Goal: Information Seeking & Learning: Learn about a topic

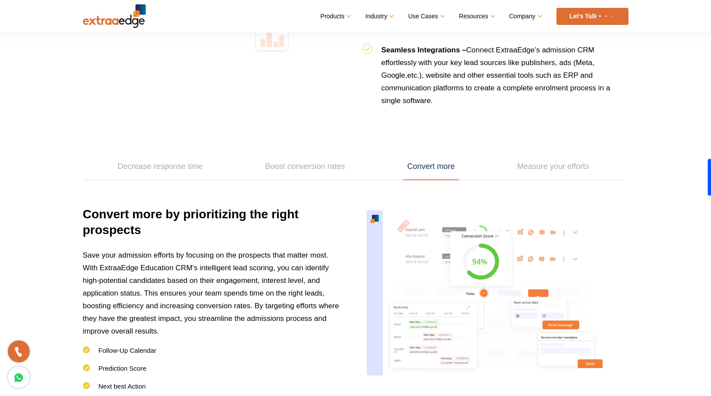
scroll to position [1178, 0]
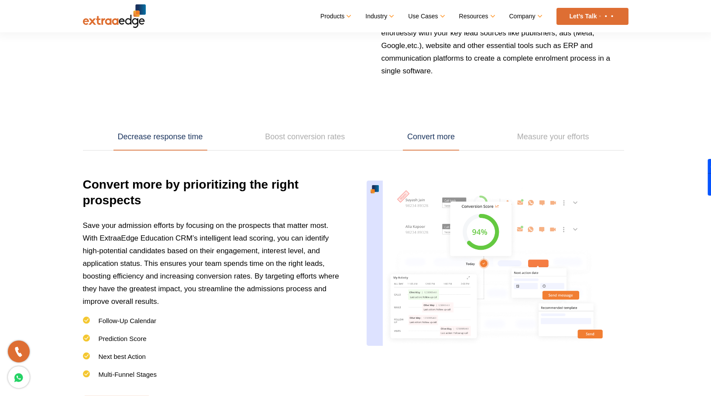
click at [179, 135] on link "Decrease response time" at bounding box center [160, 136] width 94 height 27
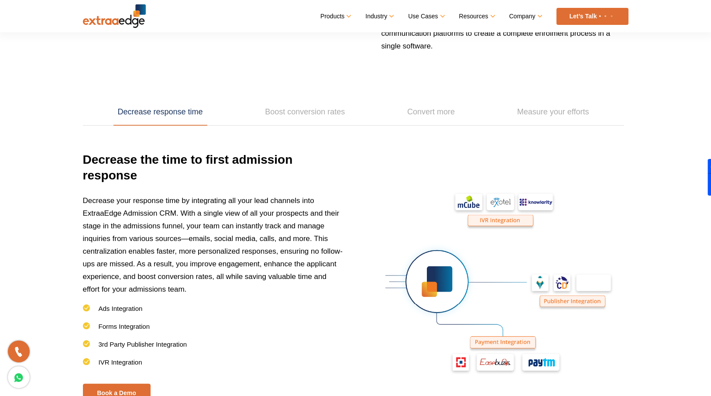
scroll to position [1204, 0]
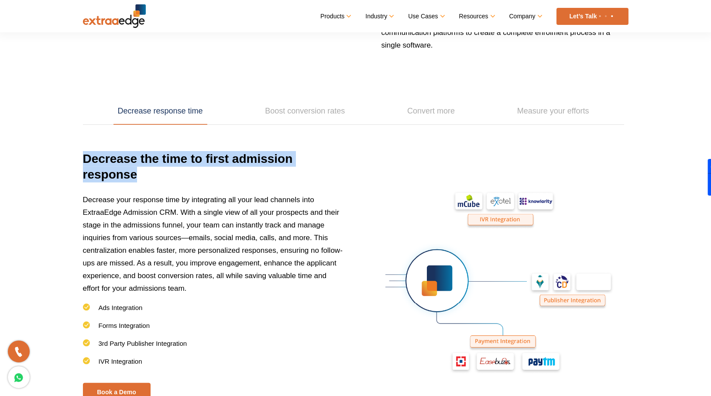
drag, startPoint x: 86, startPoint y: 154, endPoint x: 149, endPoint y: 171, distance: 65.4
click at [149, 171] on h3 "Decrease the time to first admission response" at bounding box center [214, 172] width 262 height 42
click at [288, 108] on link "Boost conversion rates" at bounding box center [304, 111] width 89 height 27
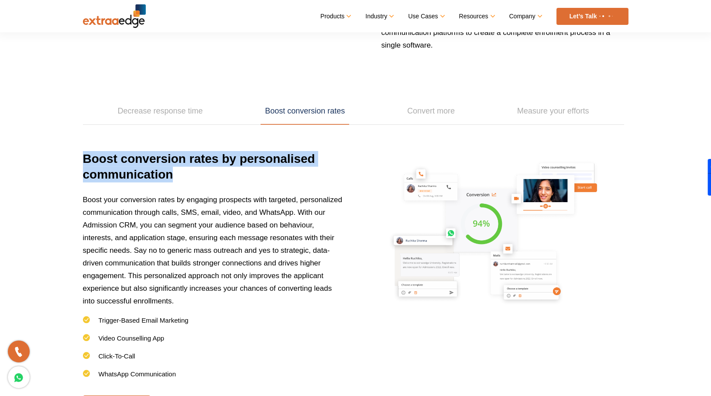
drag, startPoint x: 83, startPoint y: 154, endPoint x: 181, endPoint y: 174, distance: 99.8
click at [181, 174] on h3 "Boost conversion rates by personalised communication" at bounding box center [214, 172] width 262 height 42
click at [413, 111] on link "Convert more" at bounding box center [431, 111] width 56 height 27
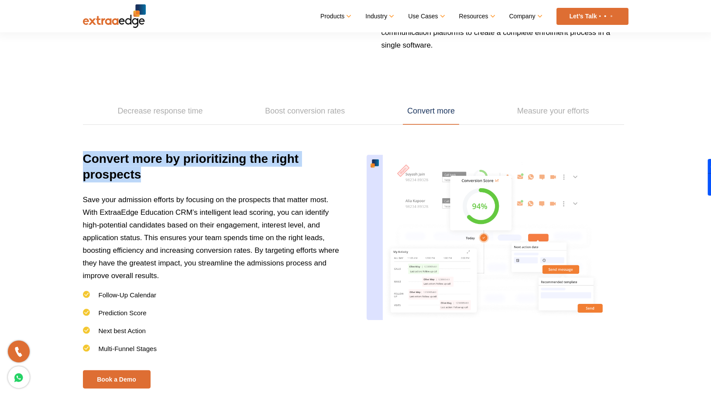
drag, startPoint x: 84, startPoint y: 153, endPoint x: 146, endPoint y: 175, distance: 65.8
click at [146, 175] on h3 "Convert more by prioritizing the right prospects" at bounding box center [214, 172] width 262 height 42
click at [545, 112] on link "Measure your efforts" at bounding box center [553, 111] width 81 height 27
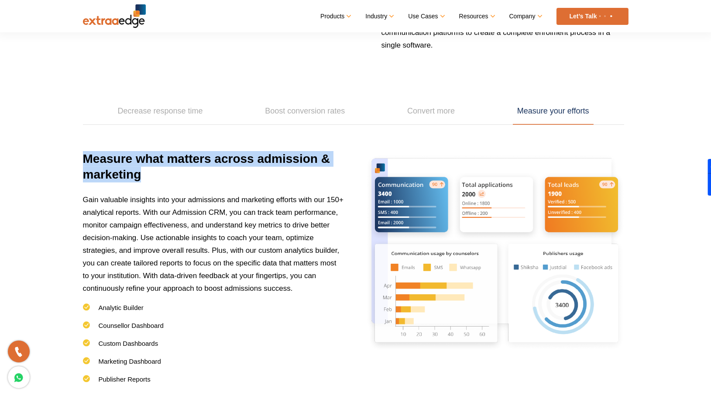
drag, startPoint x: 84, startPoint y: 156, endPoint x: 168, endPoint y: 167, distance: 84.5
click at [168, 167] on h3 "Measure what matters across admission & marketing" at bounding box center [214, 172] width 262 height 42
click at [171, 112] on link "Decrease response time" at bounding box center [160, 111] width 94 height 27
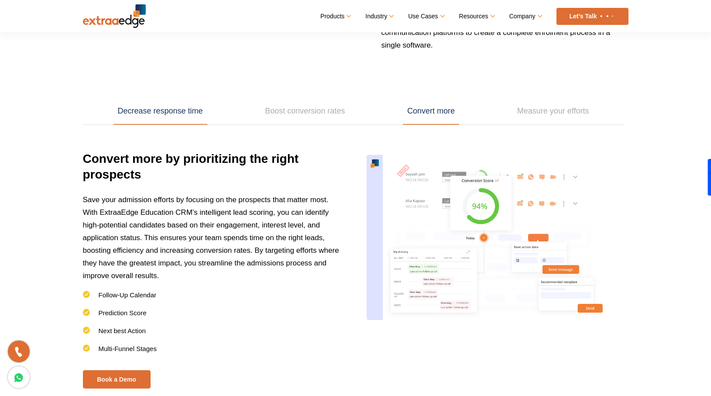
click at [171, 112] on link "Decrease response time" at bounding box center [160, 111] width 94 height 27
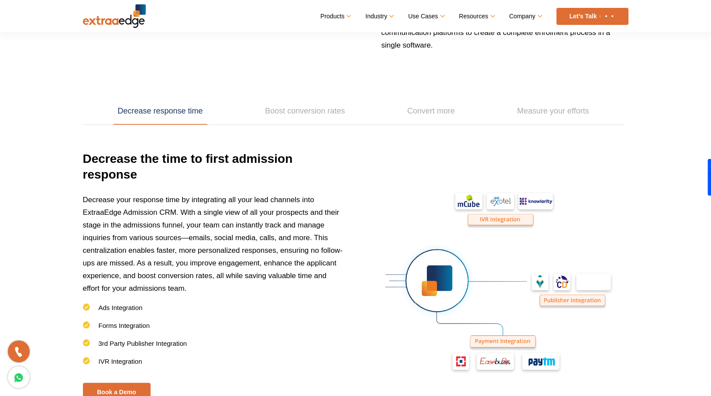
click at [171, 112] on link "Decrease response time" at bounding box center [160, 111] width 94 height 27
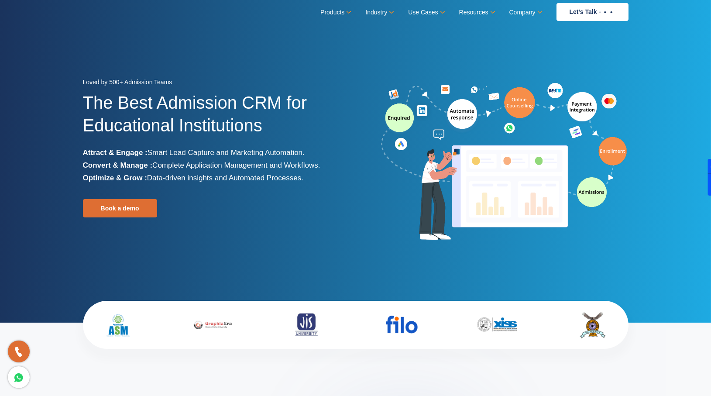
scroll to position [381, 0]
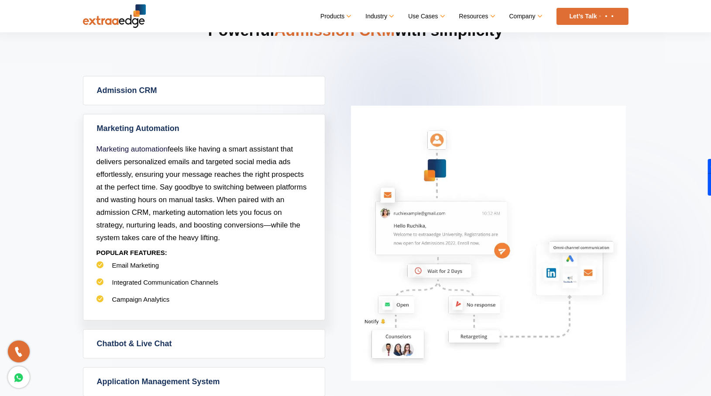
click at [212, 91] on link "Admission CRM" at bounding box center [203, 90] width 241 height 28
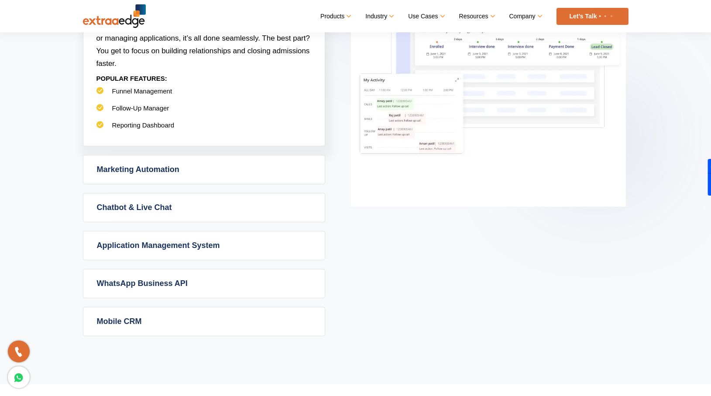
scroll to position [523, 0]
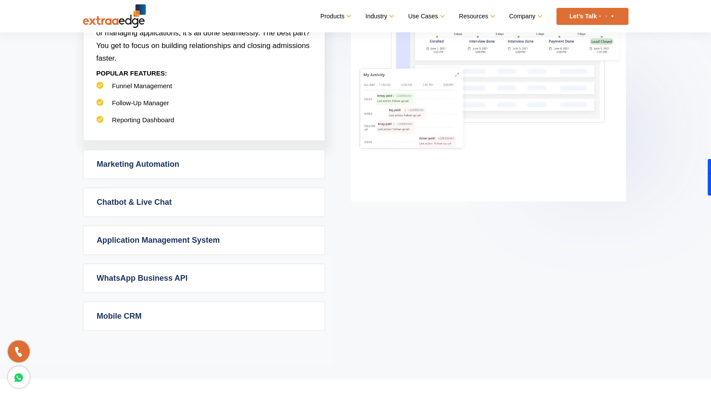
click at [178, 161] on link "Marketing Automation" at bounding box center [203, 164] width 241 height 28
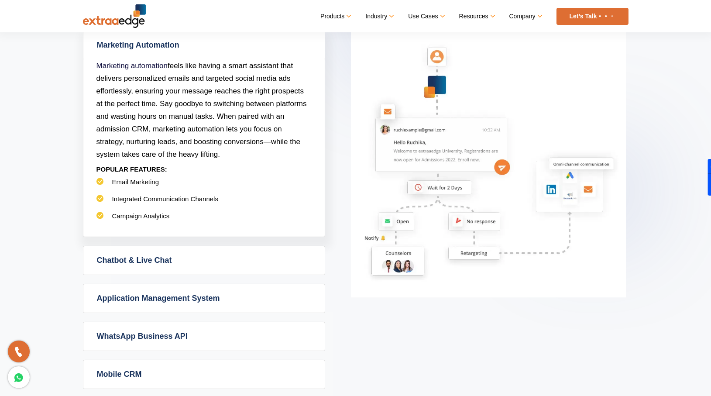
scroll to position [443, 0]
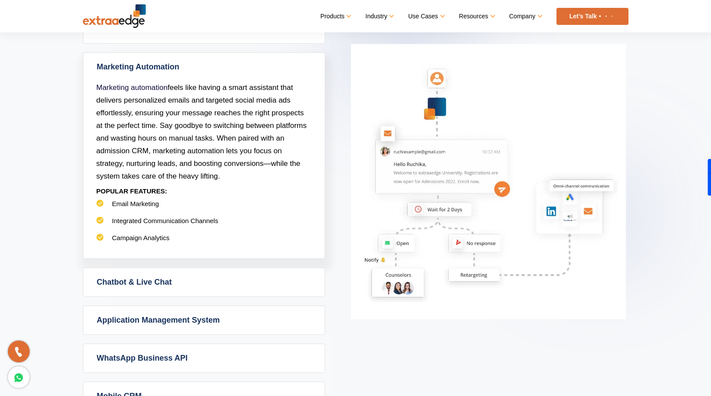
click at [182, 277] on link "Chatbot & Live Chat" at bounding box center [203, 282] width 241 height 28
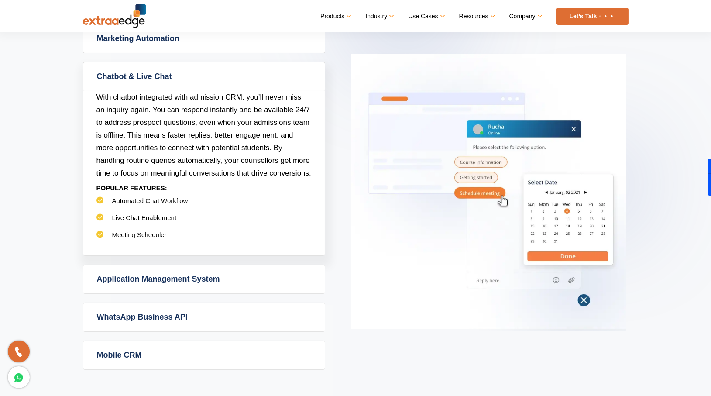
scroll to position [472, 0]
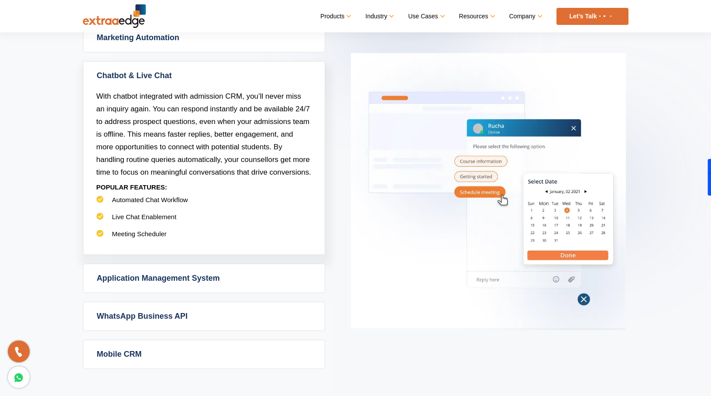
click at [182, 277] on link "Application Management System" at bounding box center [203, 278] width 241 height 28
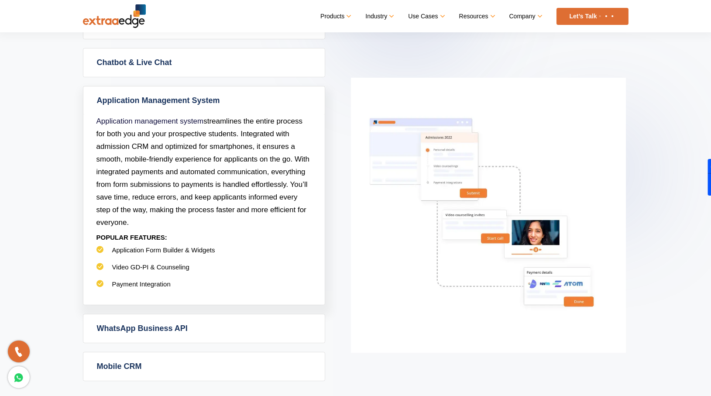
scroll to position [514, 0]
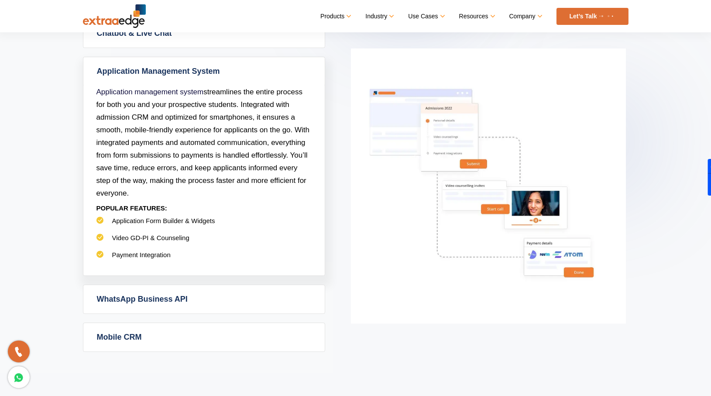
click at [168, 314] on div "Admission CRM Admission CRM software takes the guesswork out of your admissions…" at bounding box center [355, 147] width 545 height 409
click at [168, 306] on link "WhatsApp Business API" at bounding box center [203, 299] width 241 height 28
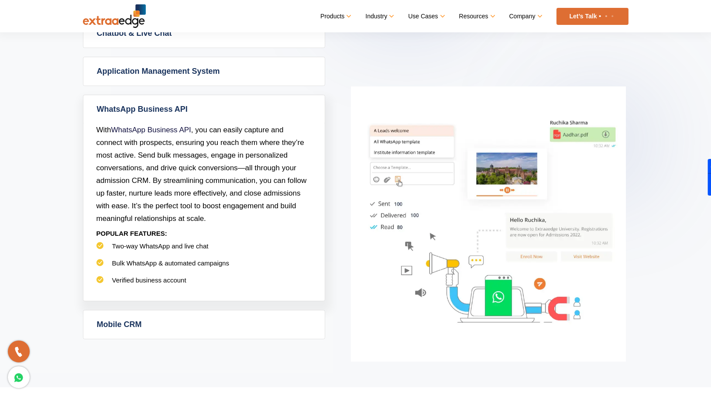
click at [162, 320] on link "Mobile CRM" at bounding box center [203, 324] width 241 height 28
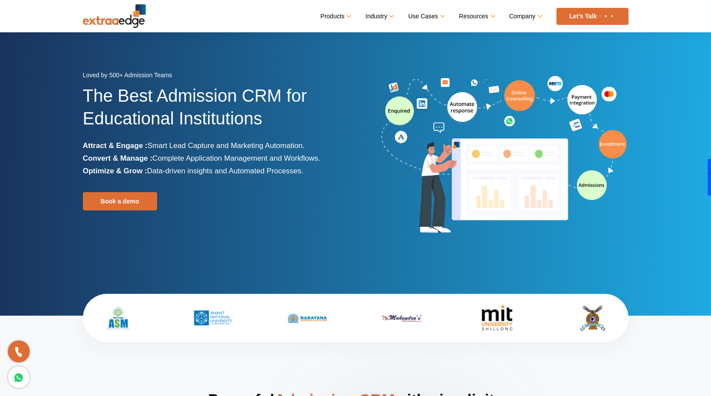
scroll to position [0, 0]
